Goal: Task Accomplishment & Management: Manage account settings

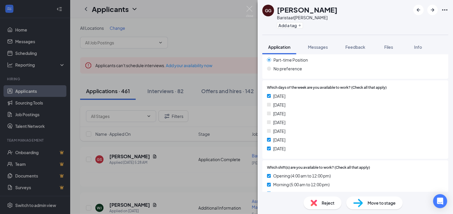
scroll to position [219, 0]
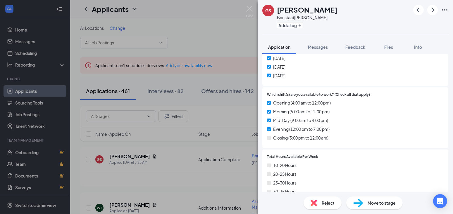
scroll to position [293, 0]
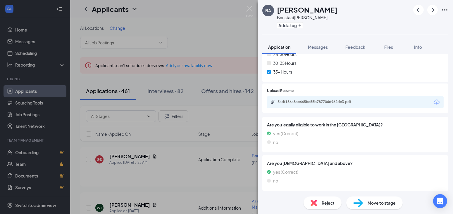
scroll to position [245, 0]
